Goal: Transaction & Acquisition: Purchase product/service

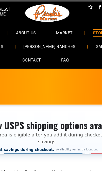
scroll to position [9, 88]
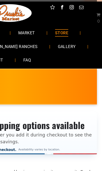
click at [34, 32] on span "MARKET" at bounding box center [26, 32] width 17 height 7
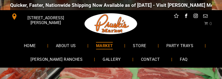
click at [102, 47] on span "PARTY TRAYS" at bounding box center [180, 45] width 27 height 7
